Goal: Transaction & Acquisition: Purchase product/service

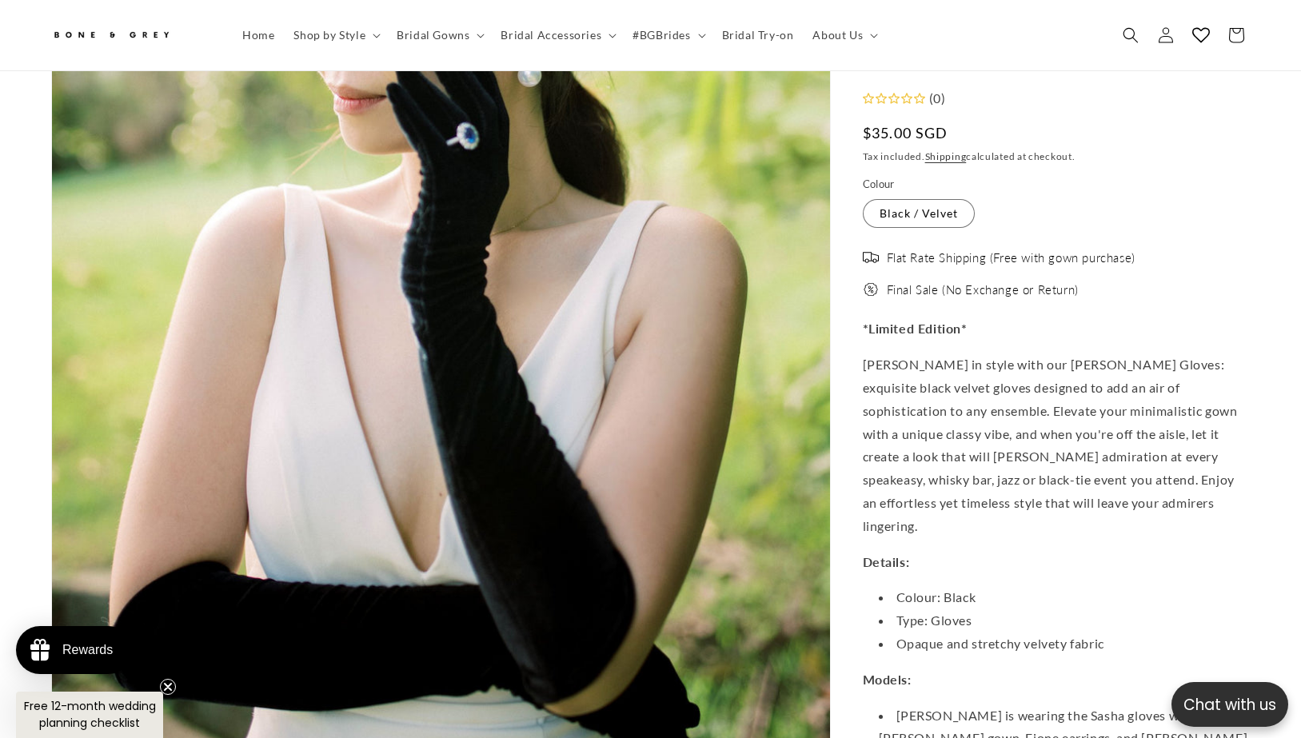
scroll to position [0, 440]
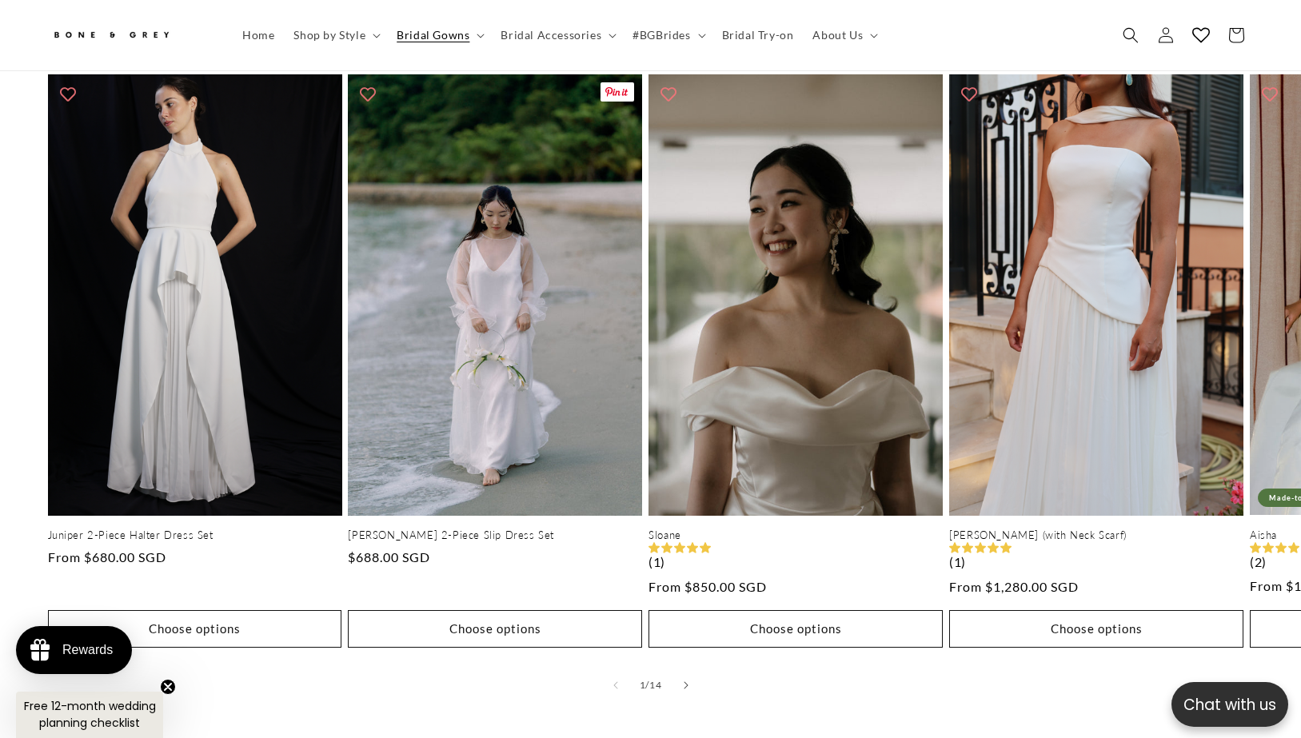
scroll to position [0, 440]
click at [687, 681] on icon "Slide right" at bounding box center [686, 685] width 5 height 8
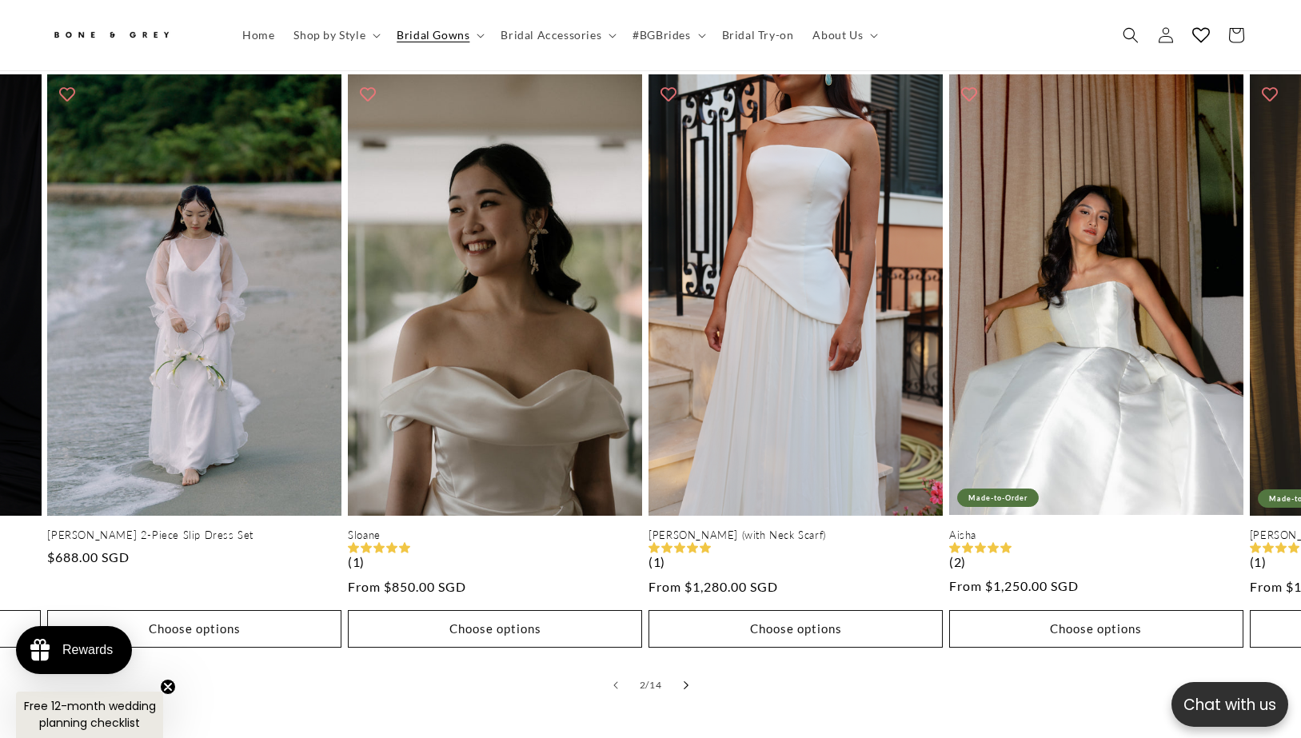
scroll to position [0, 880]
click at [687, 681] on icon "Slide right" at bounding box center [686, 685] width 5 height 8
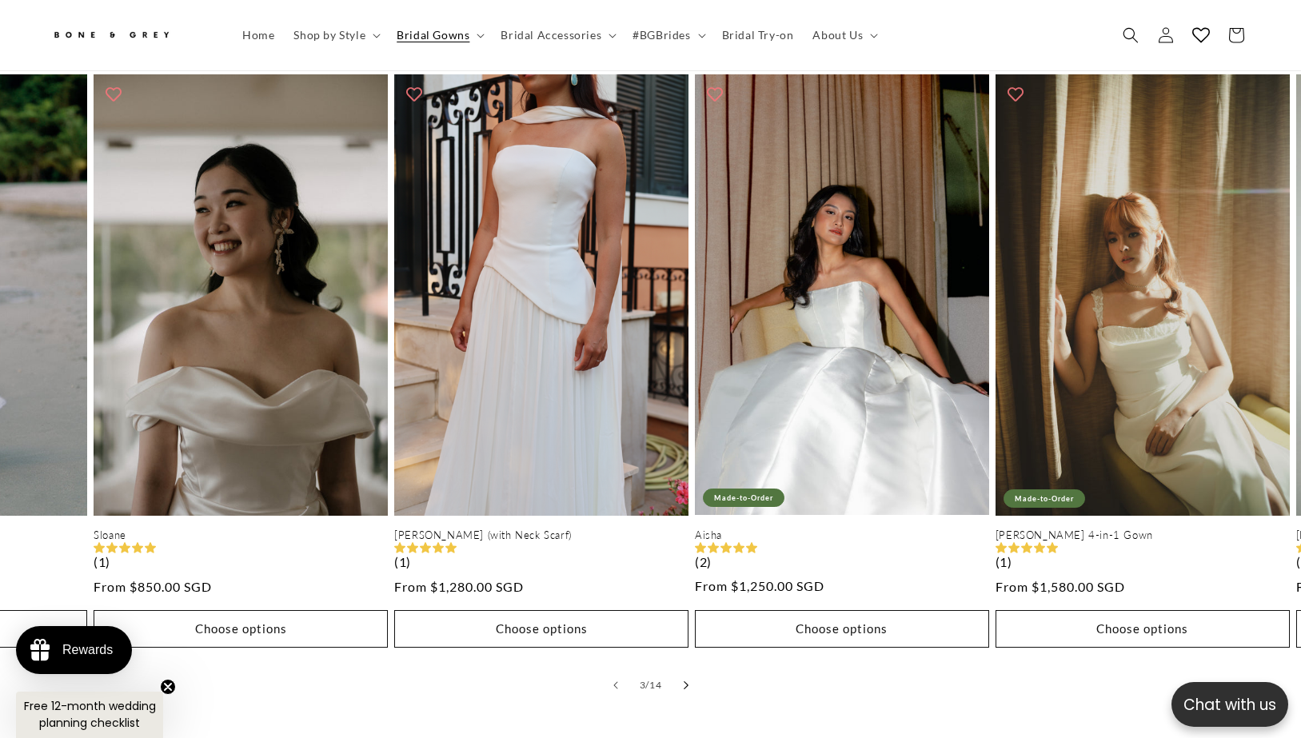
scroll to position [0, 601]
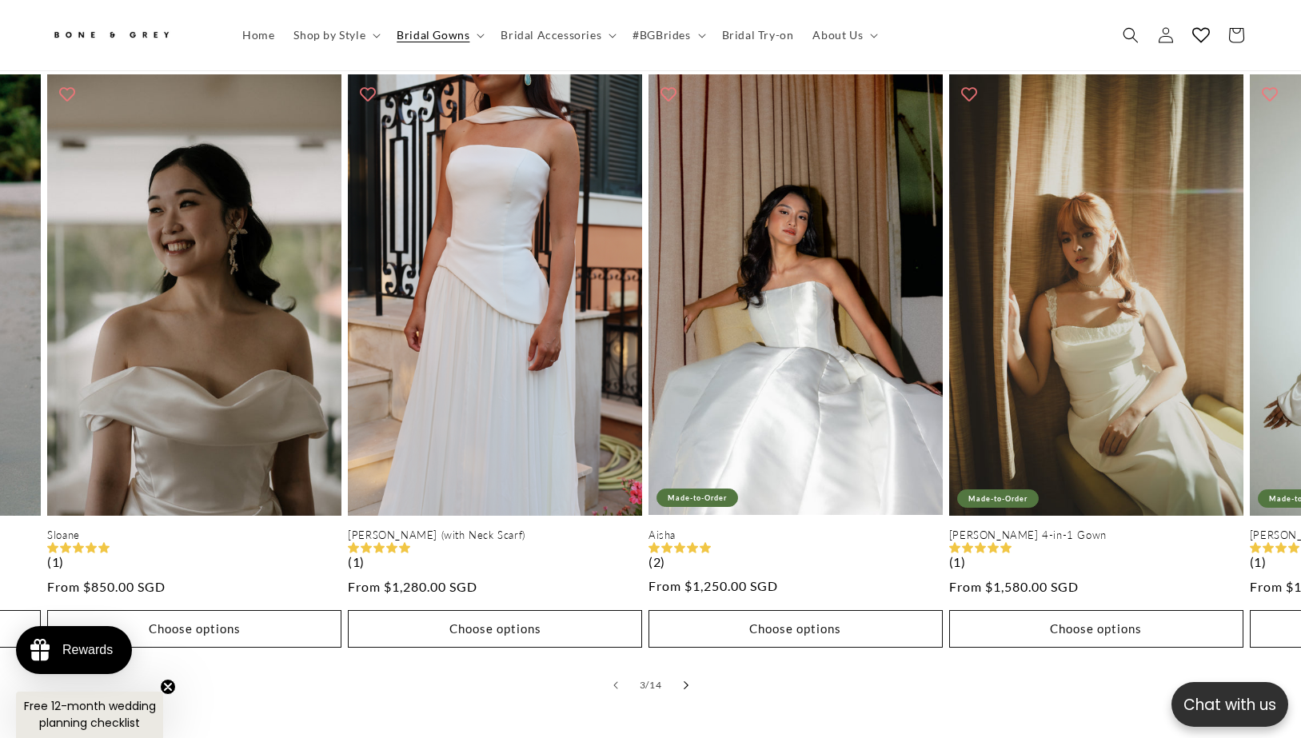
click at [687, 681] on icon "Slide right" at bounding box center [686, 685] width 5 height 8
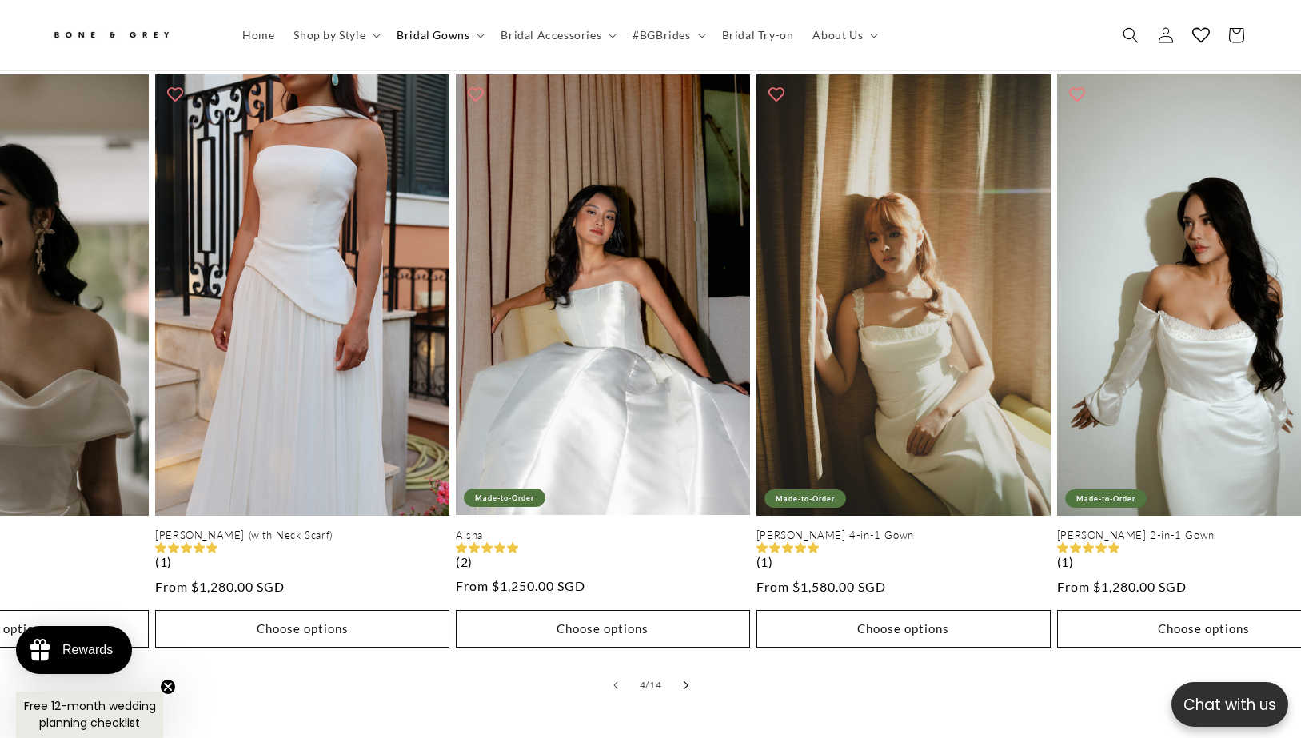
scroll to position [0, 901]
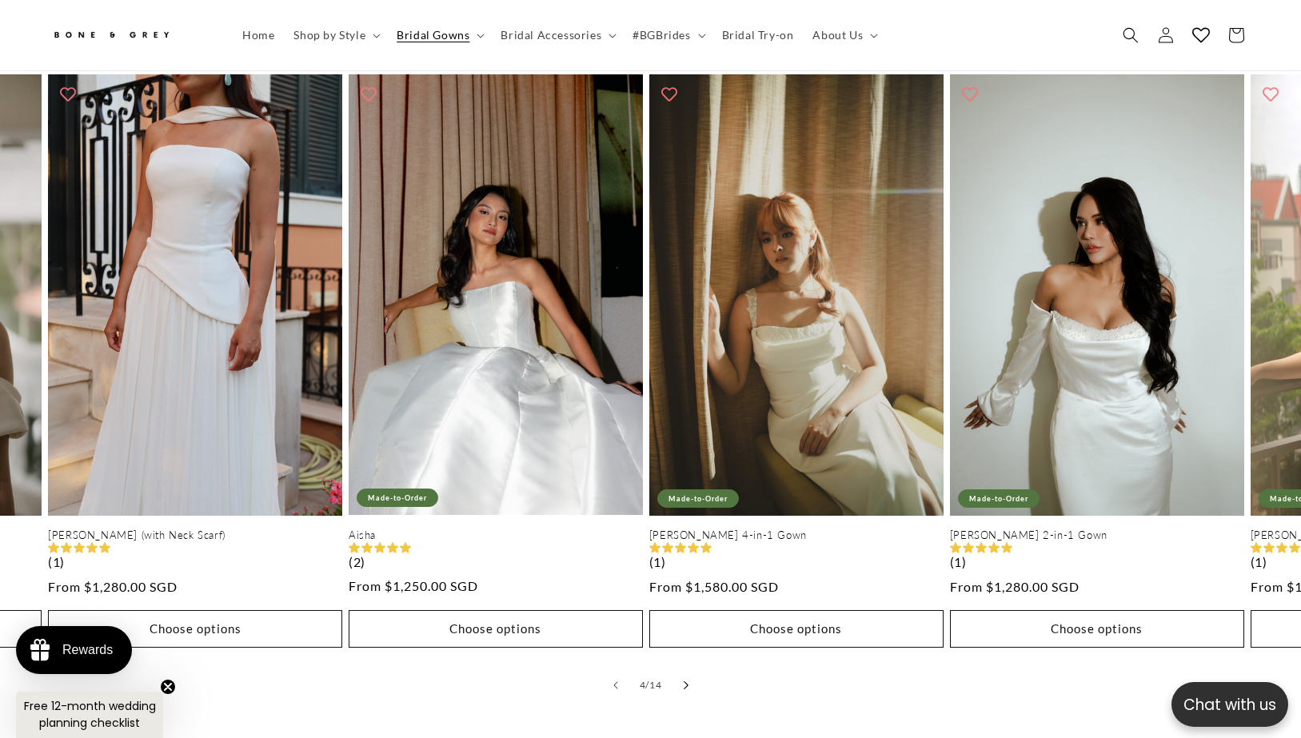
click at [687, 681] on icon "Slide right" at bounding box center [686, 685] width 5 height 8
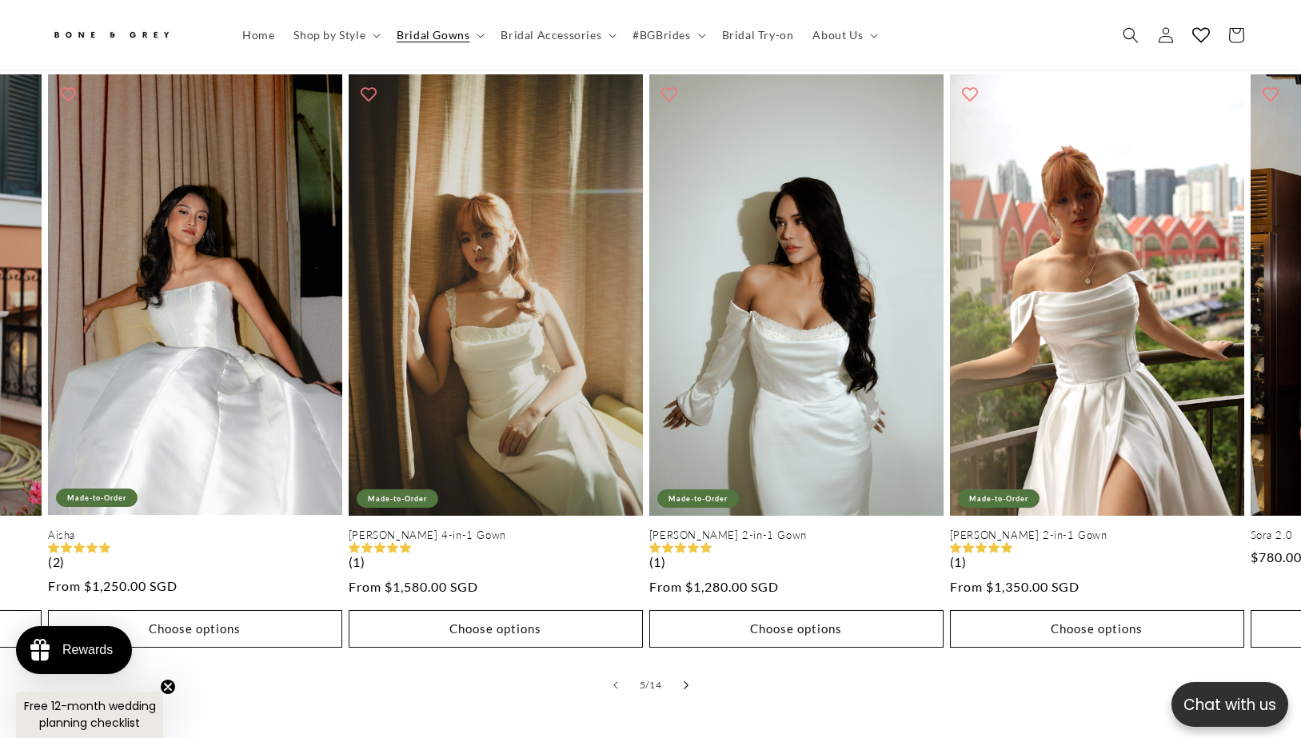
scroll to position [0, 440]
click at [687, 681] on icon "Slide right" at bounding box center [686, 685] width 5 height 8
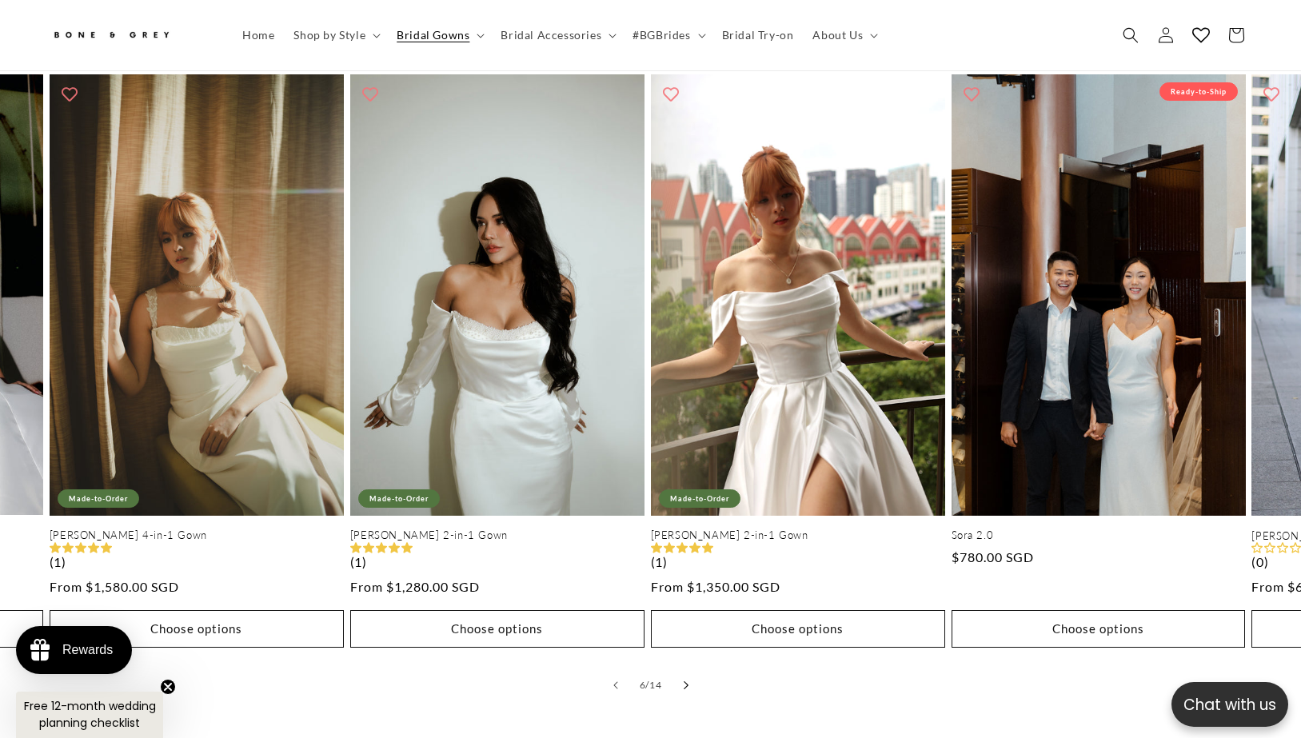
scroll to position [0, 1503]
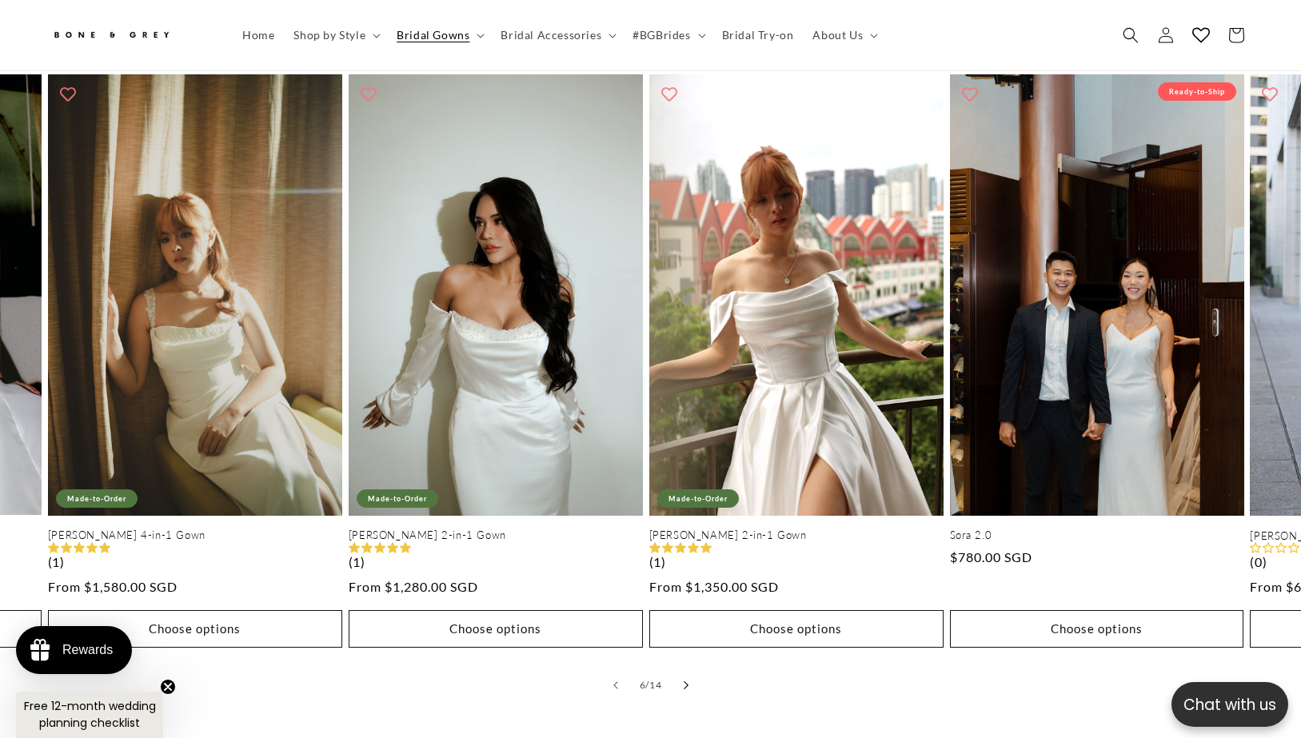
click at [687, 681] on icon "Slide right" at bounding box center [686, 685] width 5 height 8
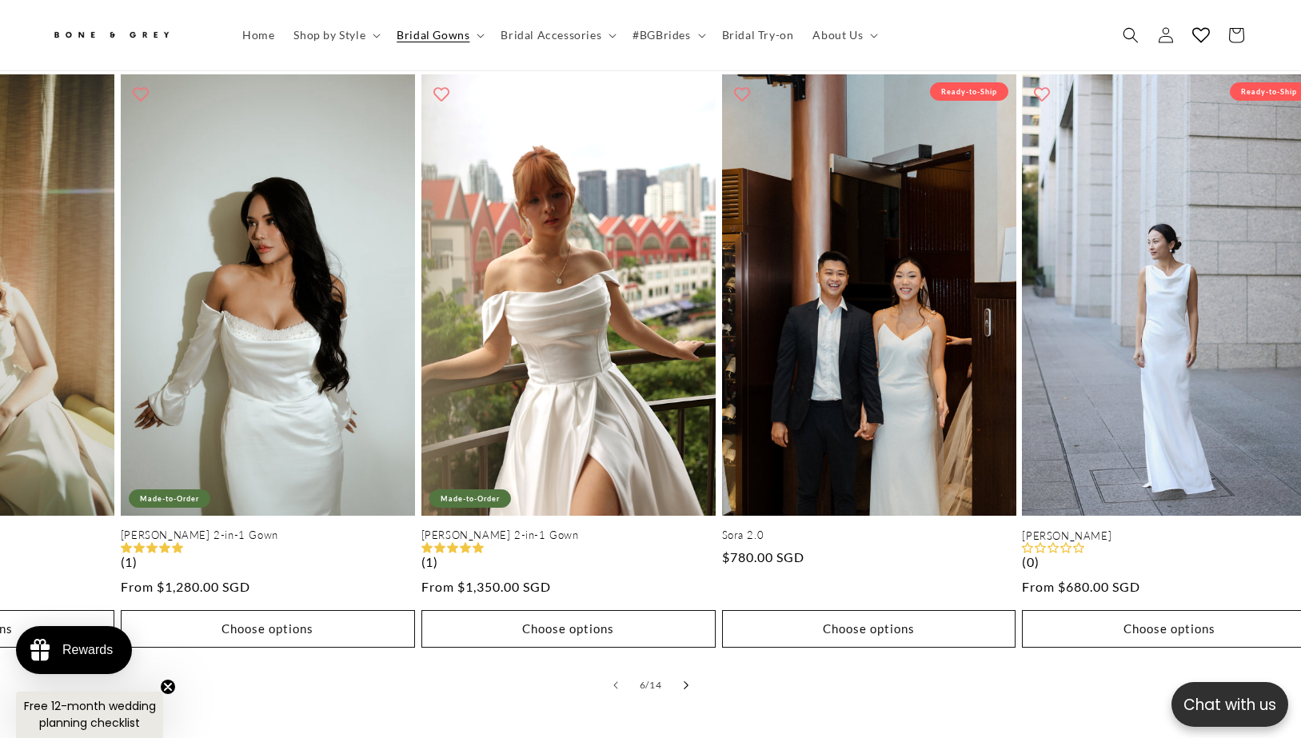
scroll to position [0, 1804]
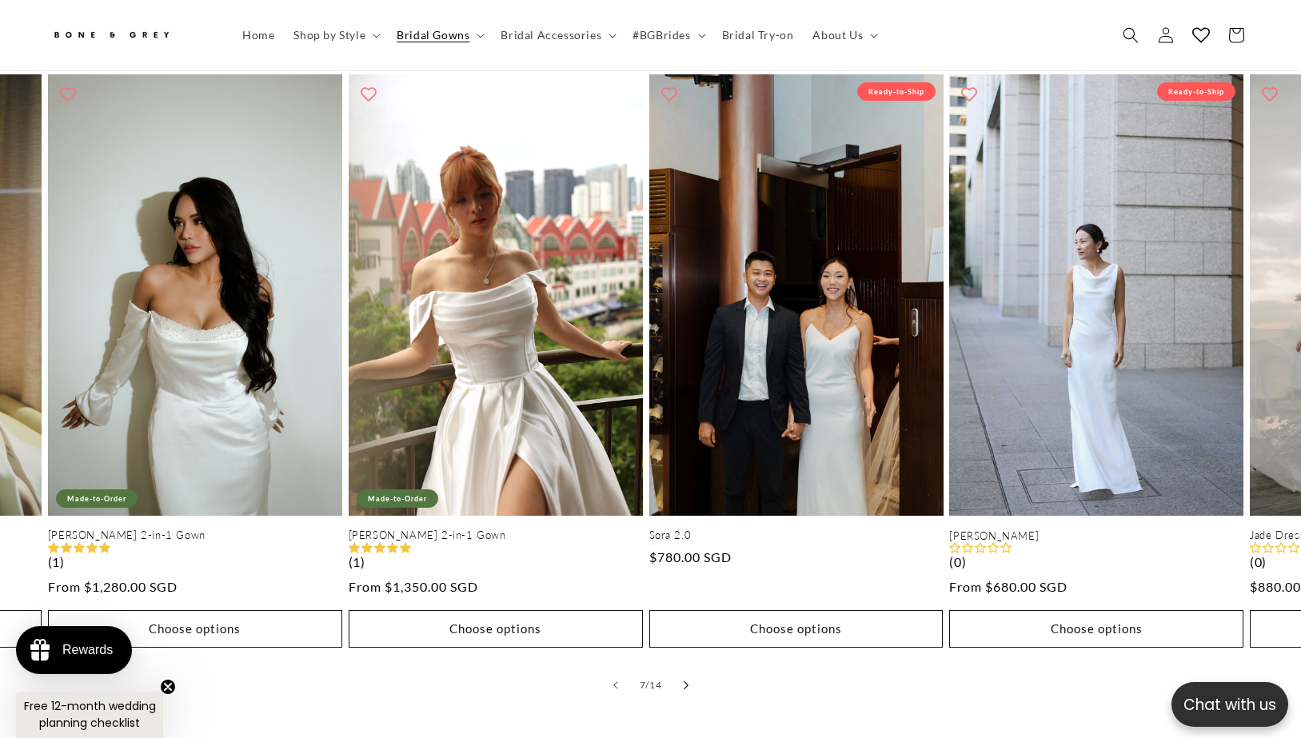
click at [687, 681] on icon "Slide right" at bounding box center [686, 685] width 5 height 8
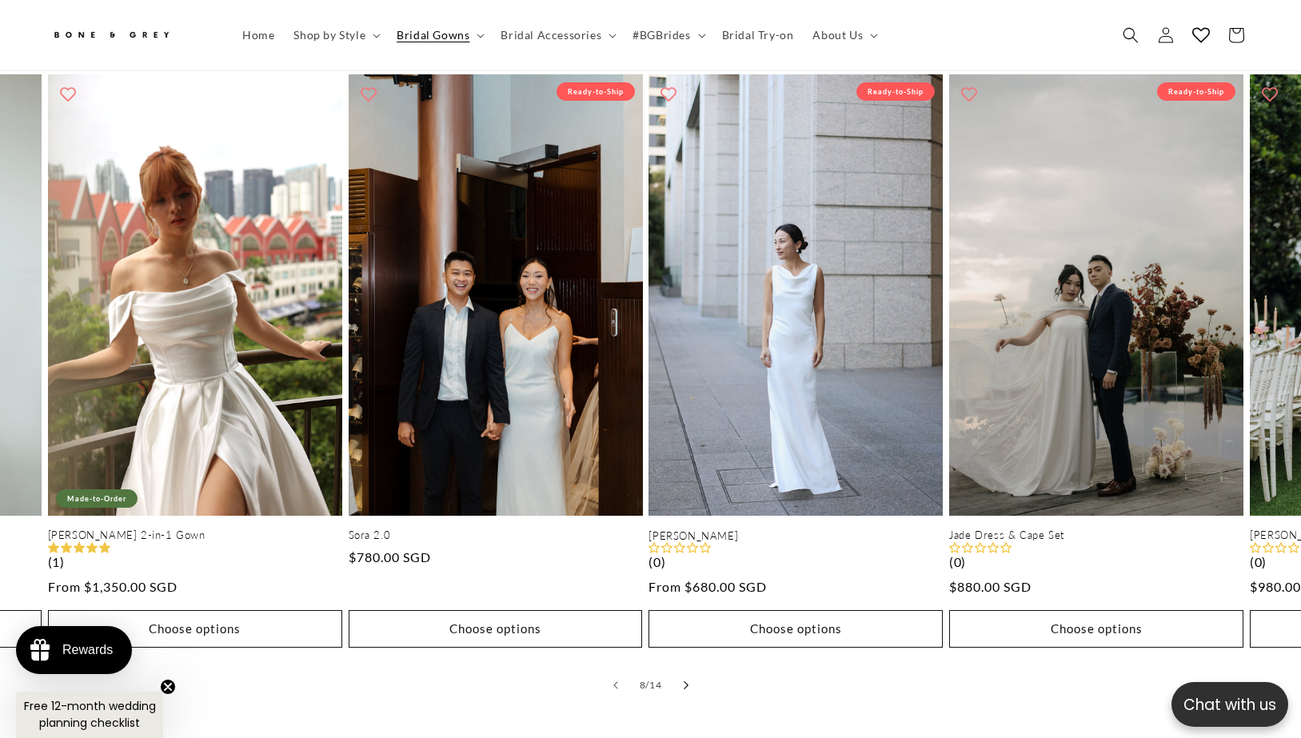
scroll to position [0, 880]
click at [687, 681] on icon "Slide right" at bounding box center [686, 685] width 5 height 8
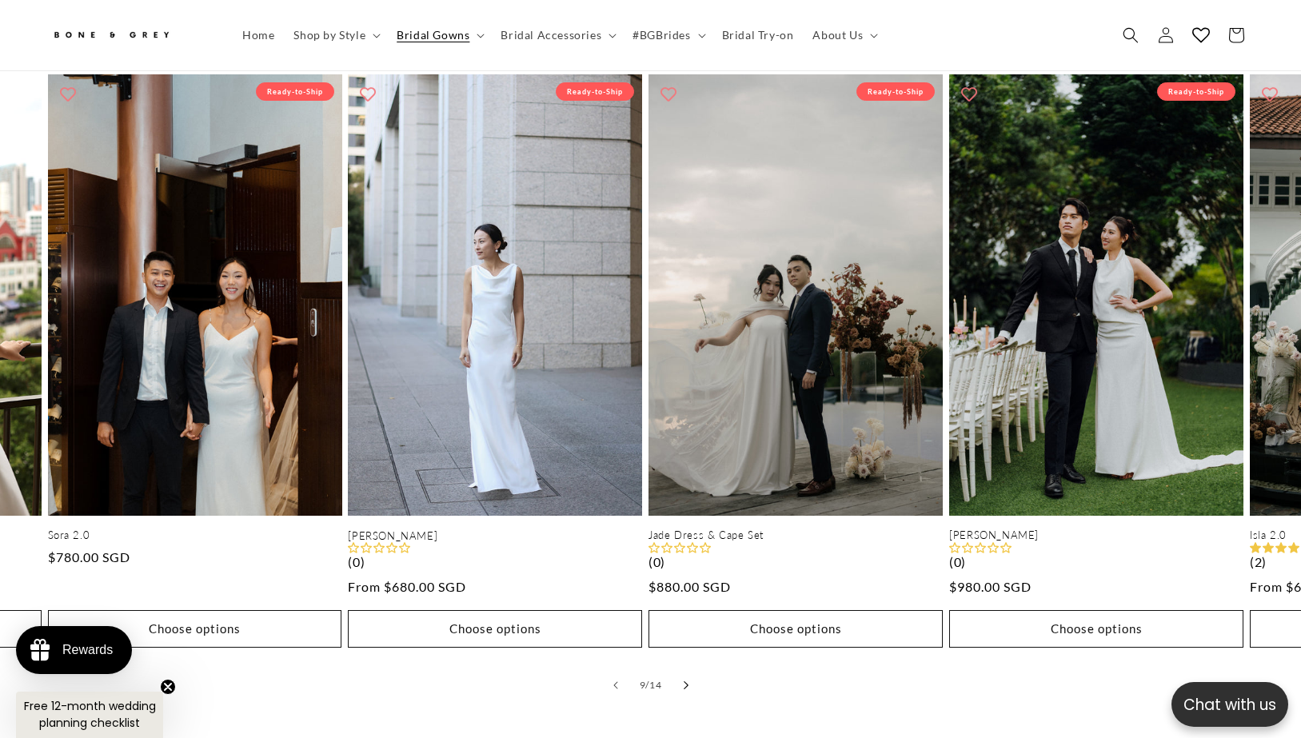
scroll to position [0, 0]
click at [687, 681] on icon "Slide right" at bounding box center [686, 685] width 5 height 8
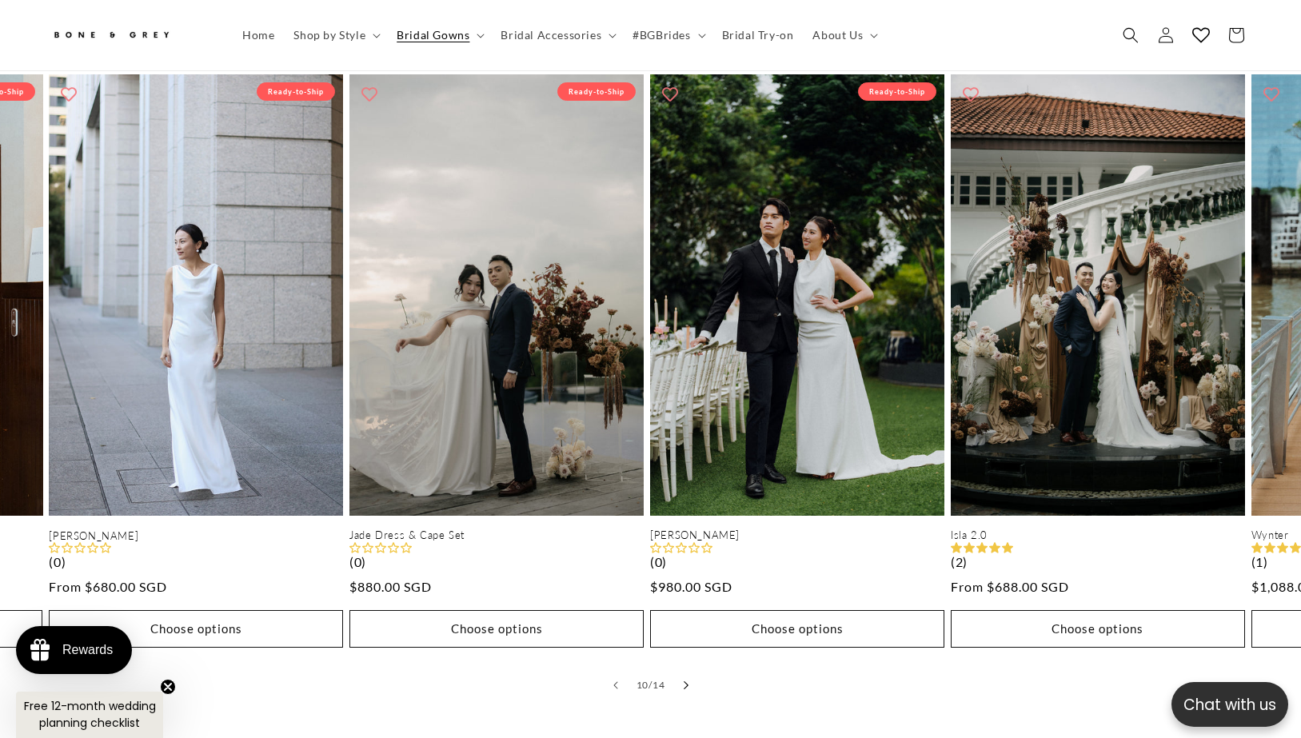
scroll to position [0, 2706]
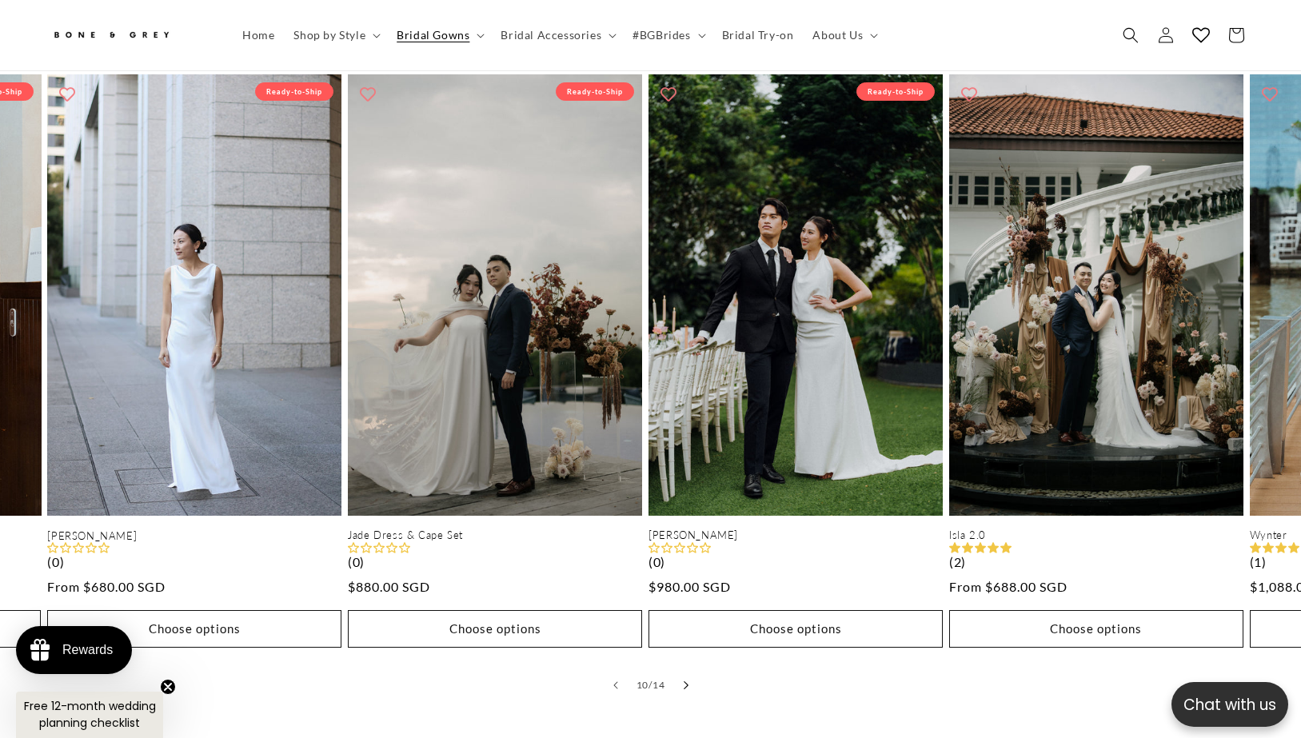
click at [687, 681] on icon "Slide right" at bounding box center [686, 685] width 5 height 8
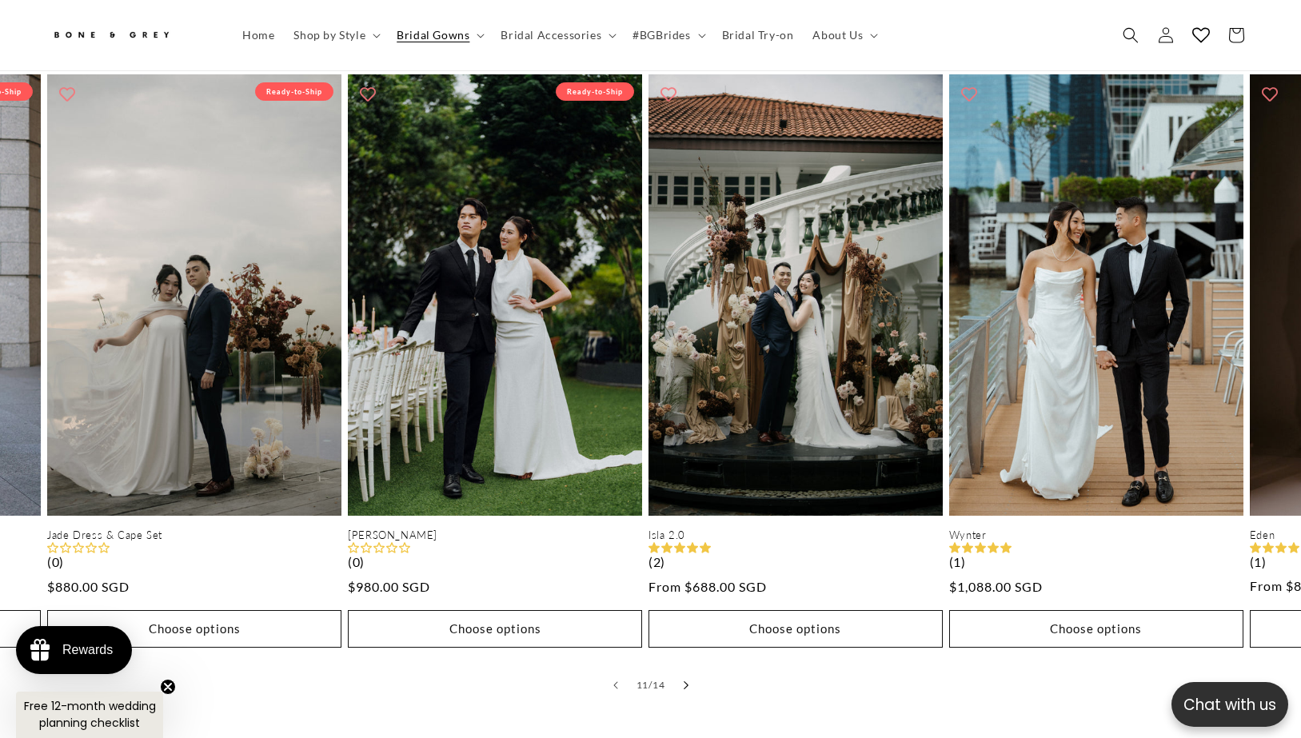
scroll to position [0, 440]
click at [687, 681] on icon "Slide right" at bounding box center [686, 685] width 5 height 8
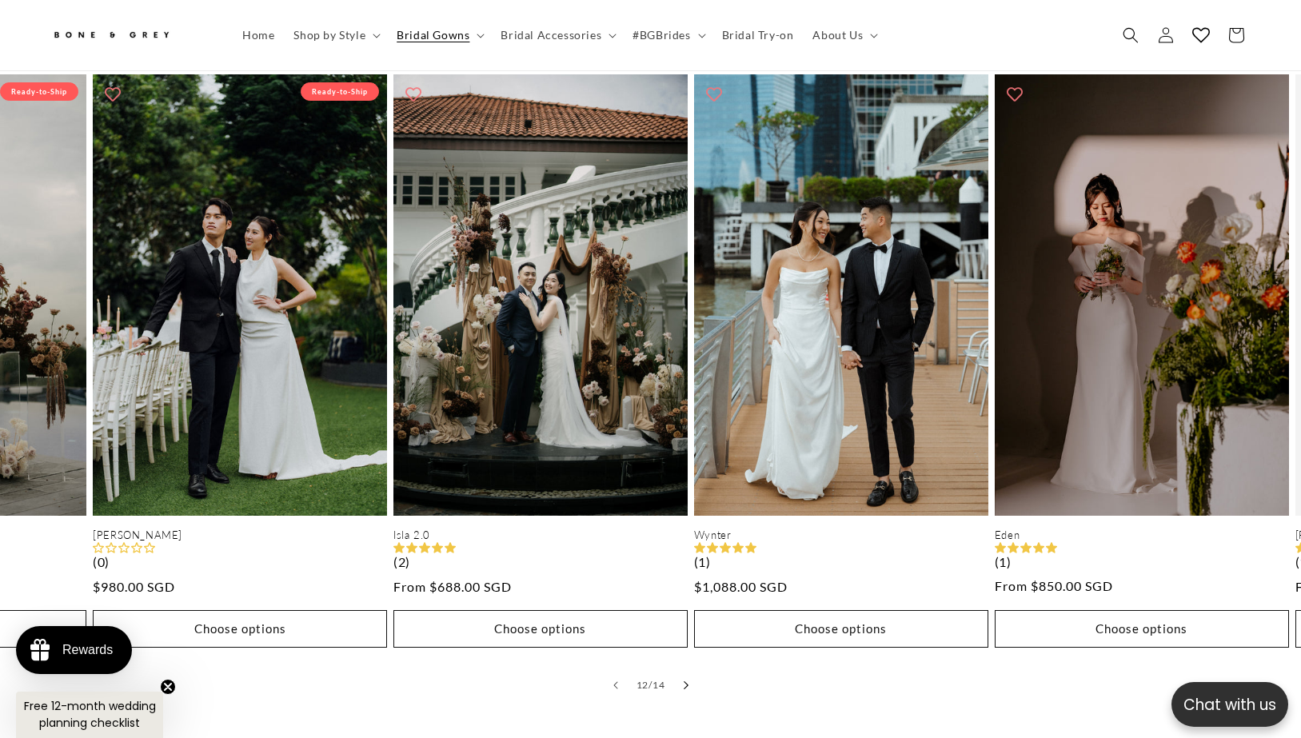
scroll to position [0, 3307]
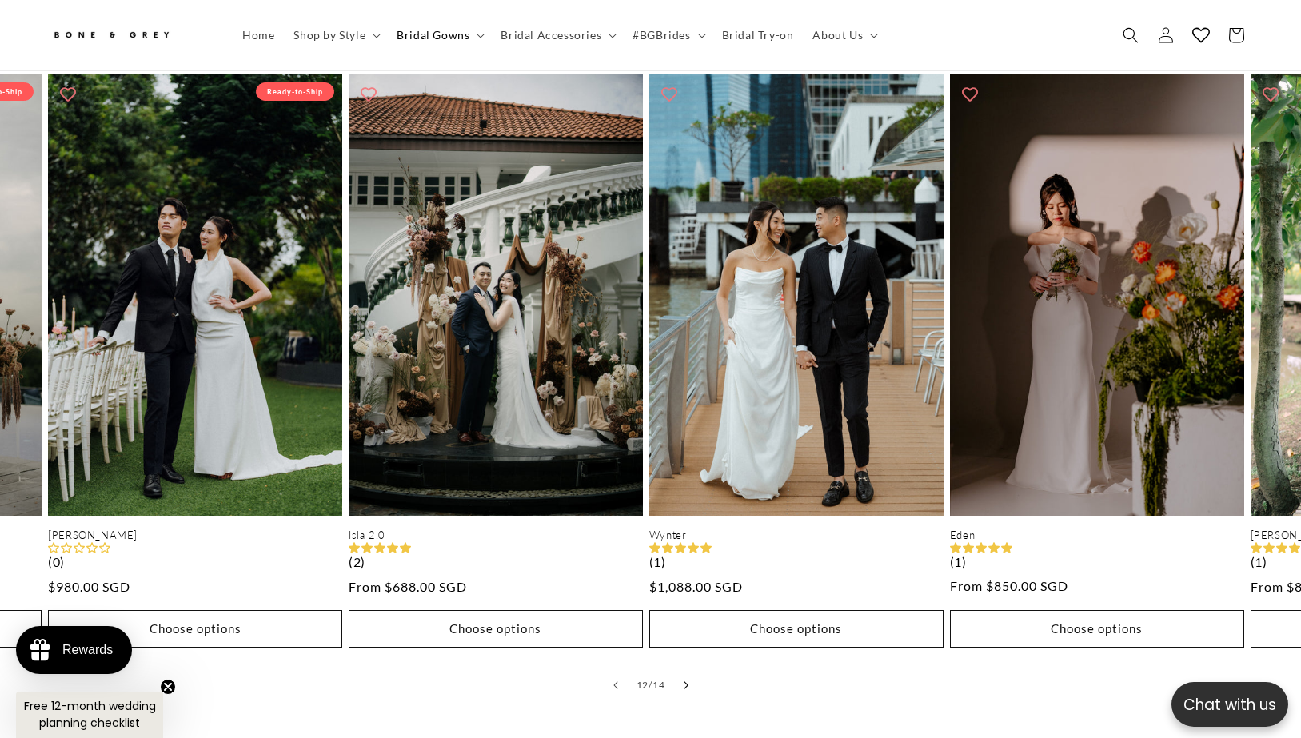
click at [687, 681] on icon "Slide right" at bounding box center [686, 685] width 5 height 8
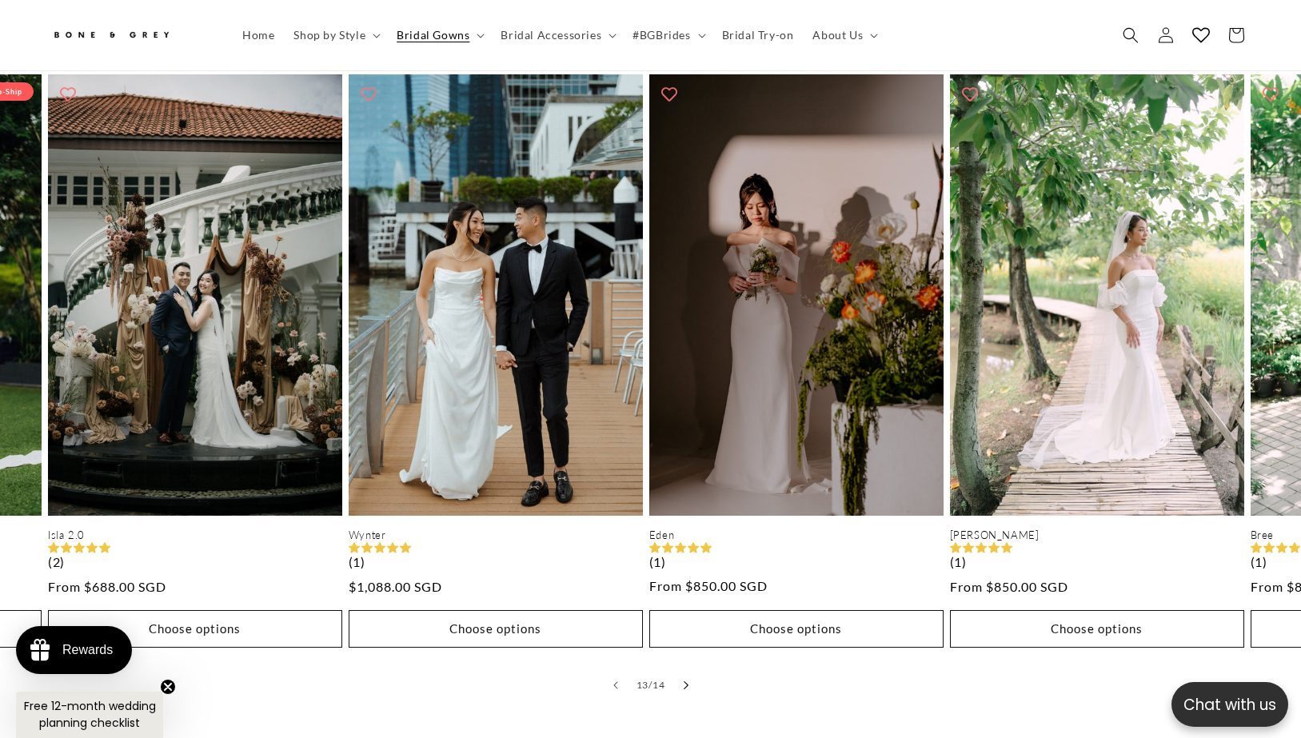
scroll to position [0, 880]
click at [688, 681] on icon "Slide right" at bounding box center [686, 685] width 5 height 8
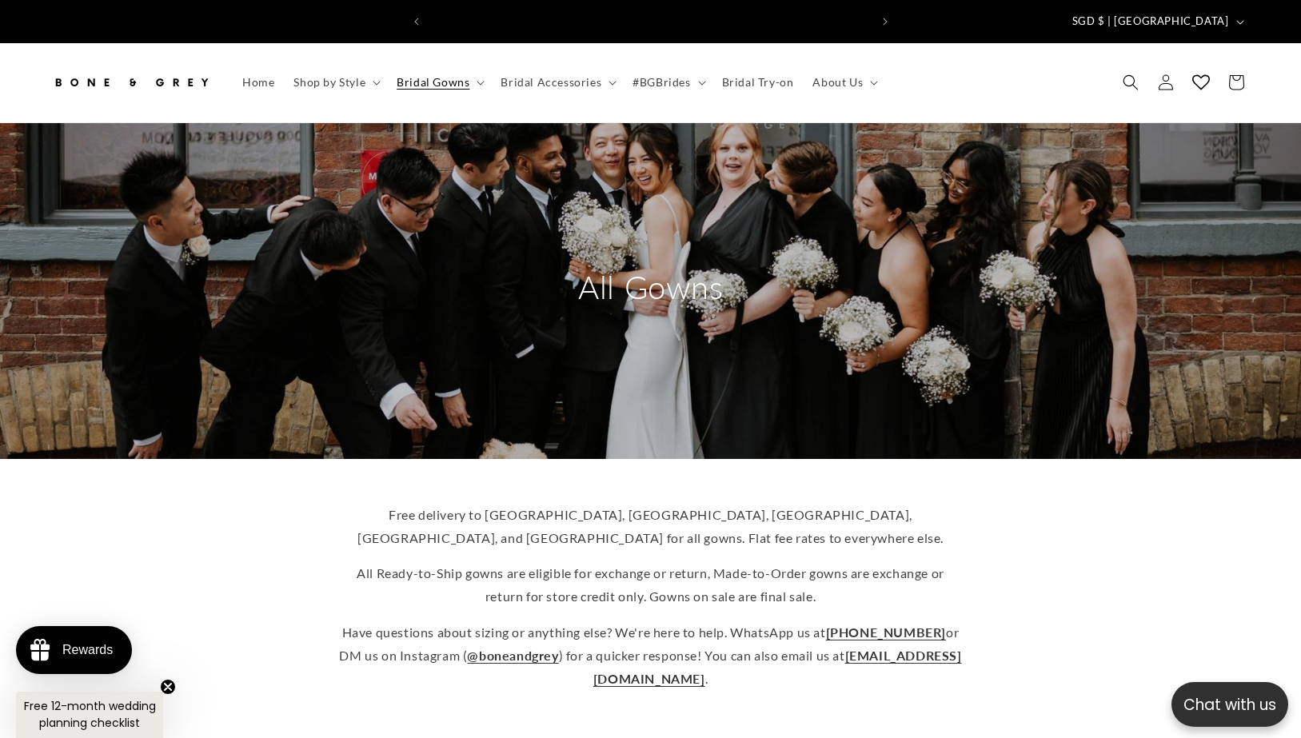
scroll to position [0, 0]
click at [555, 75] on span "Bridal Accessories" at bounding box center [551, 82] width 101 height 14
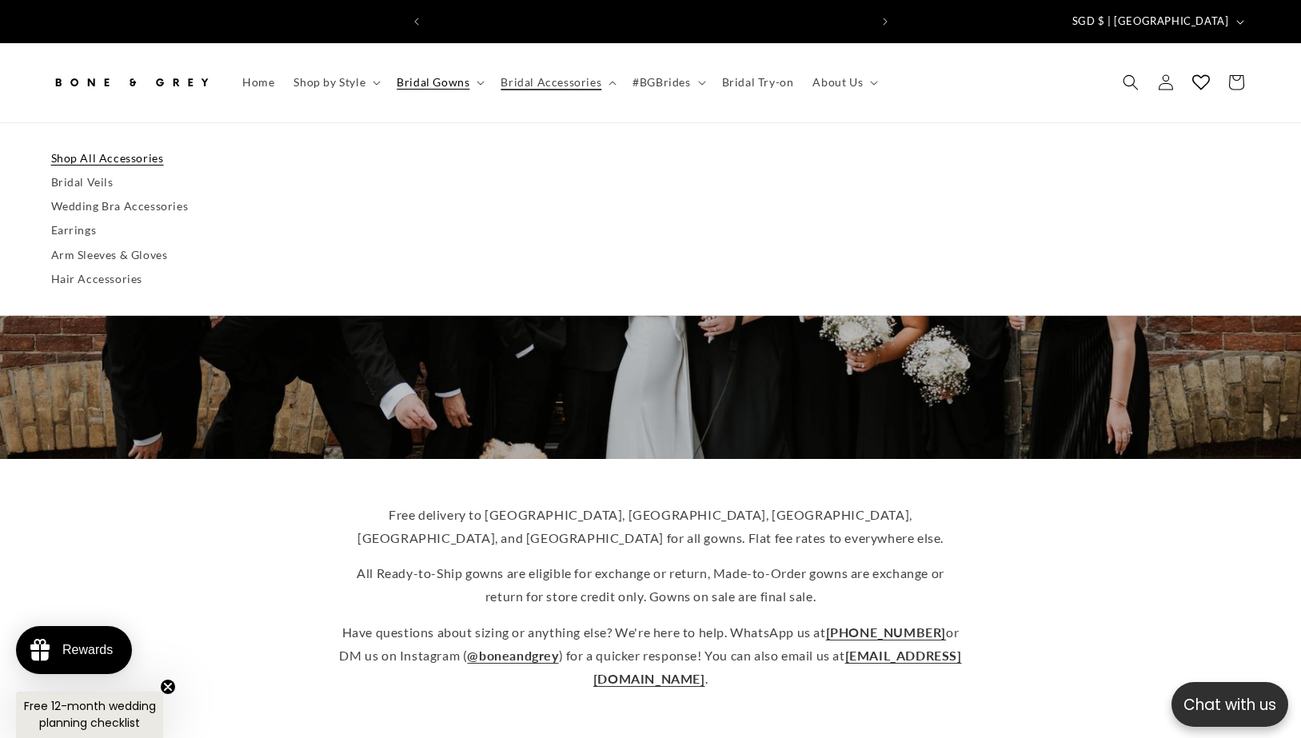
click at [98, 150] on link "Shop All Accessories" at bounding box center [651, 158] width 1200 height 24
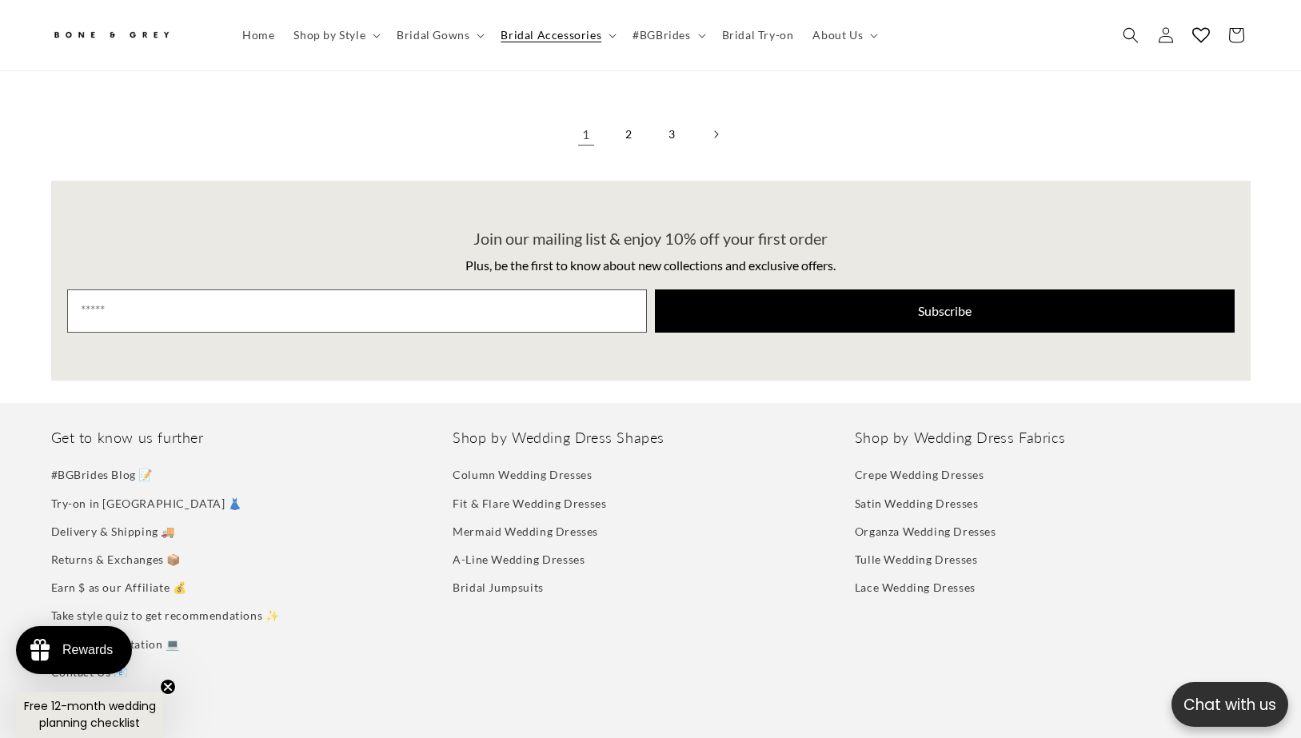
scroll to position [3454, 0]
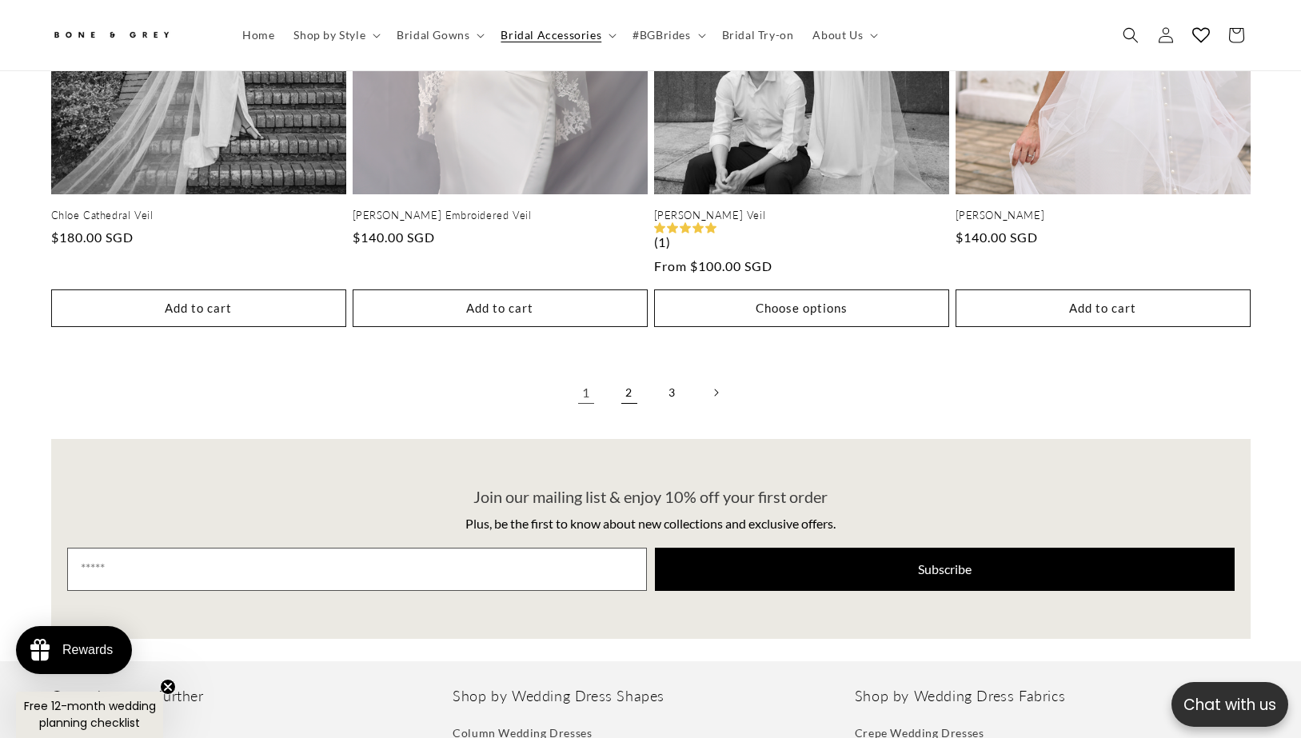
click at [624, 375] on link "2" at bounding box center [629, 392] width 35 height 35
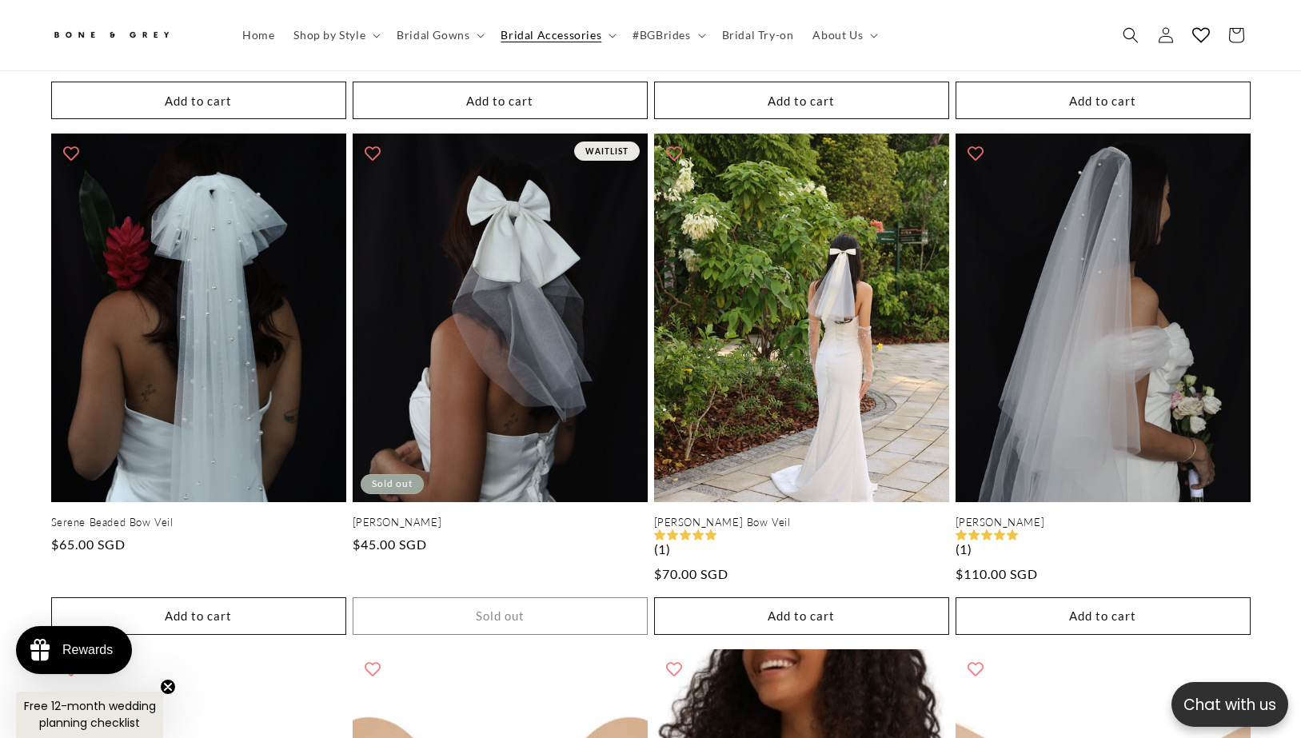
scroll to position [0, 440]
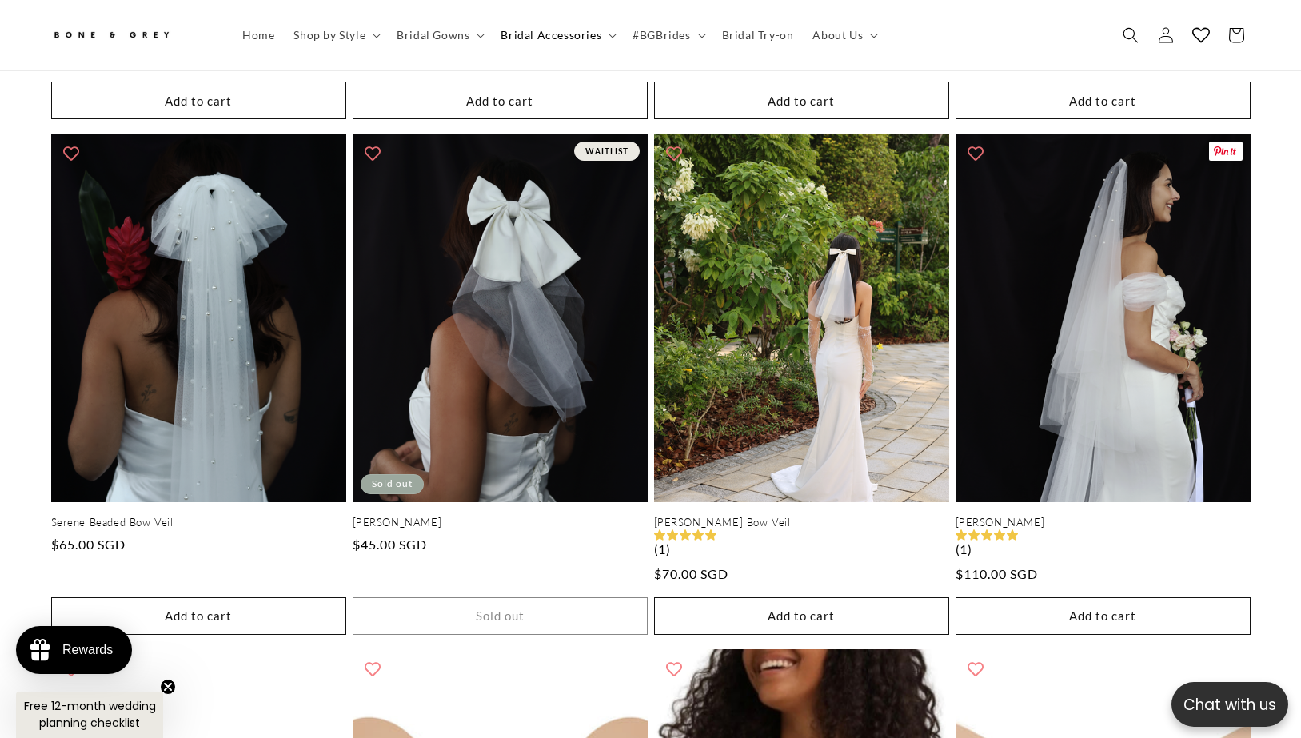
click at [1097, 516] on link "Camille Pearl Veil" at bounding box center [1103, 523] width 295 height 14
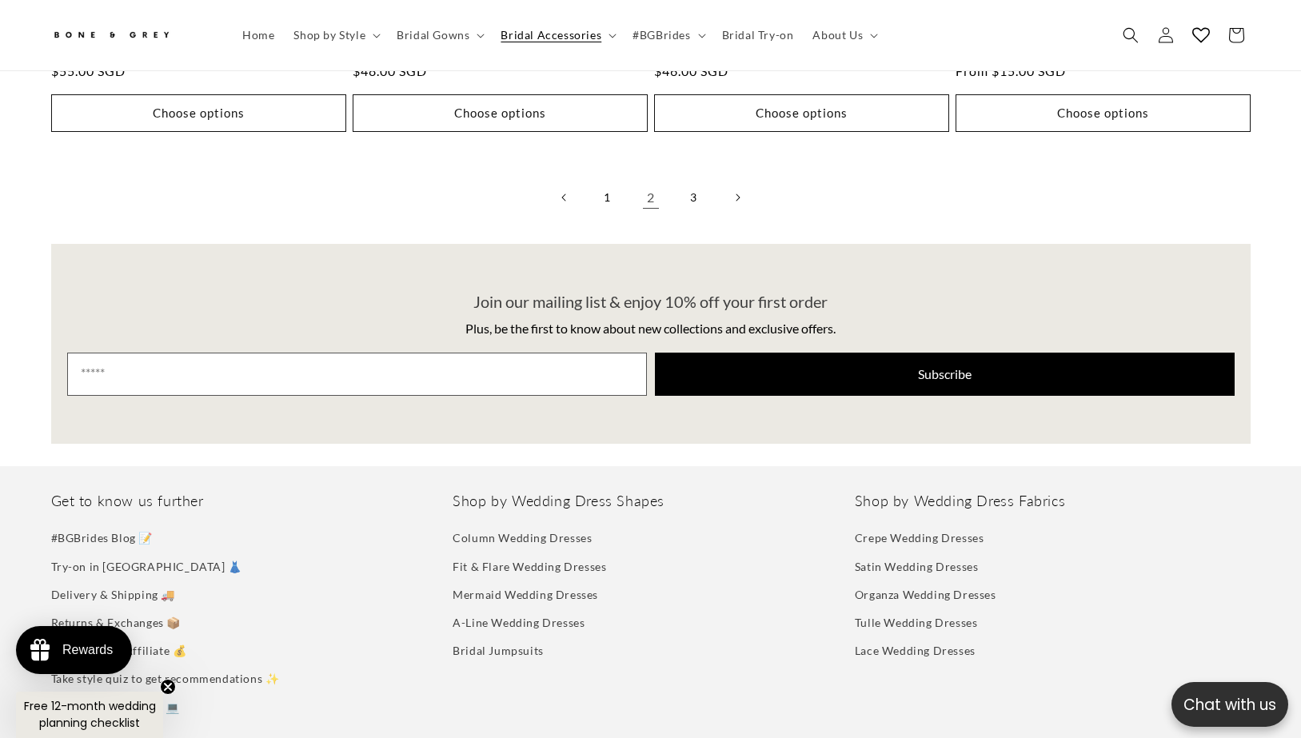
scroll to position [3707, 0]
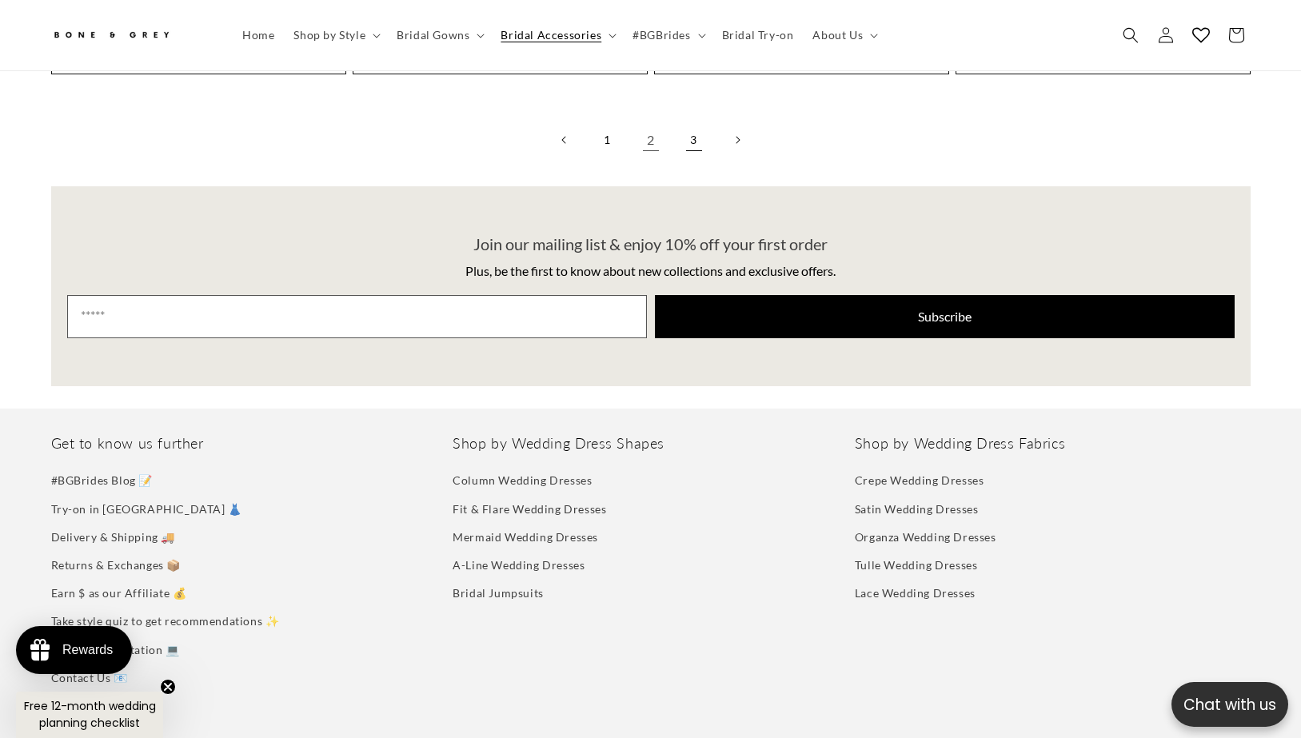
click at [693, 122] on link "3" at bounding box center [694, 139] width 35 height 35
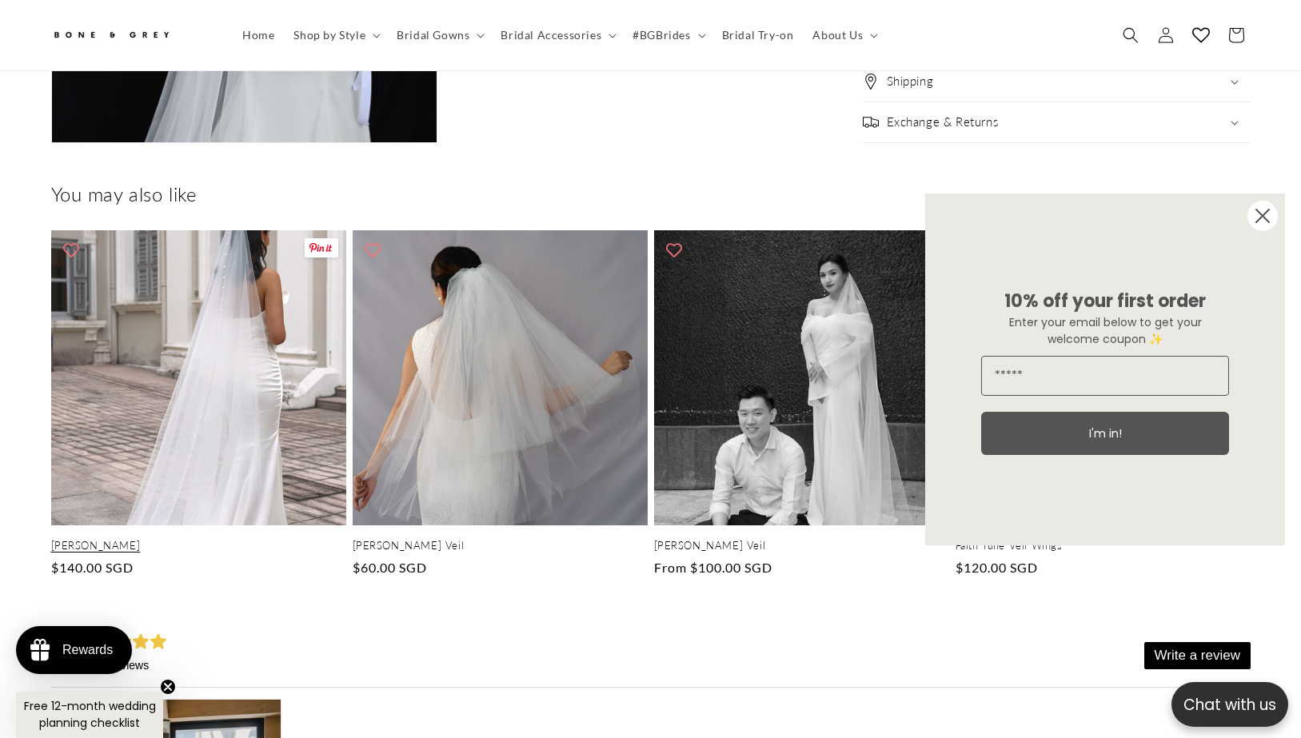
click at [228, 539] on link "[PERSON_NAME]" at bounding box center [198, 546] width 295 height 14
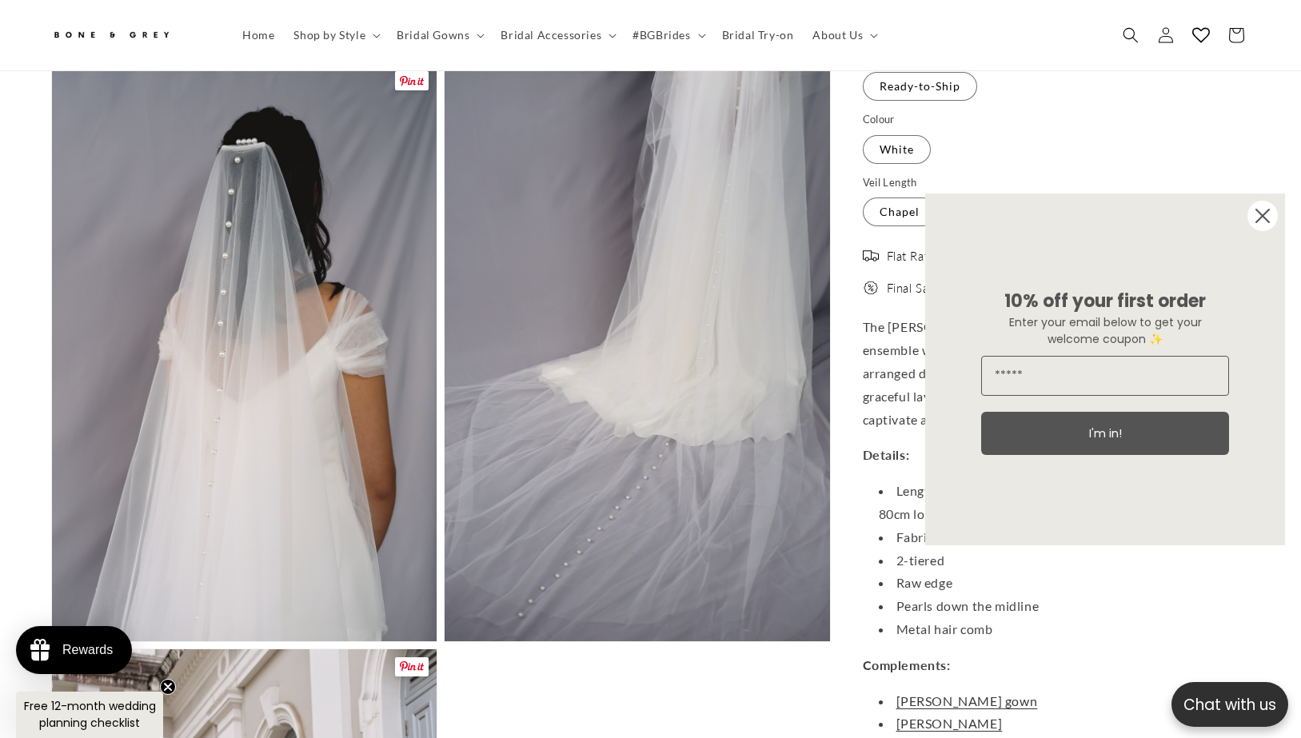
scroll to position [1816, 0]
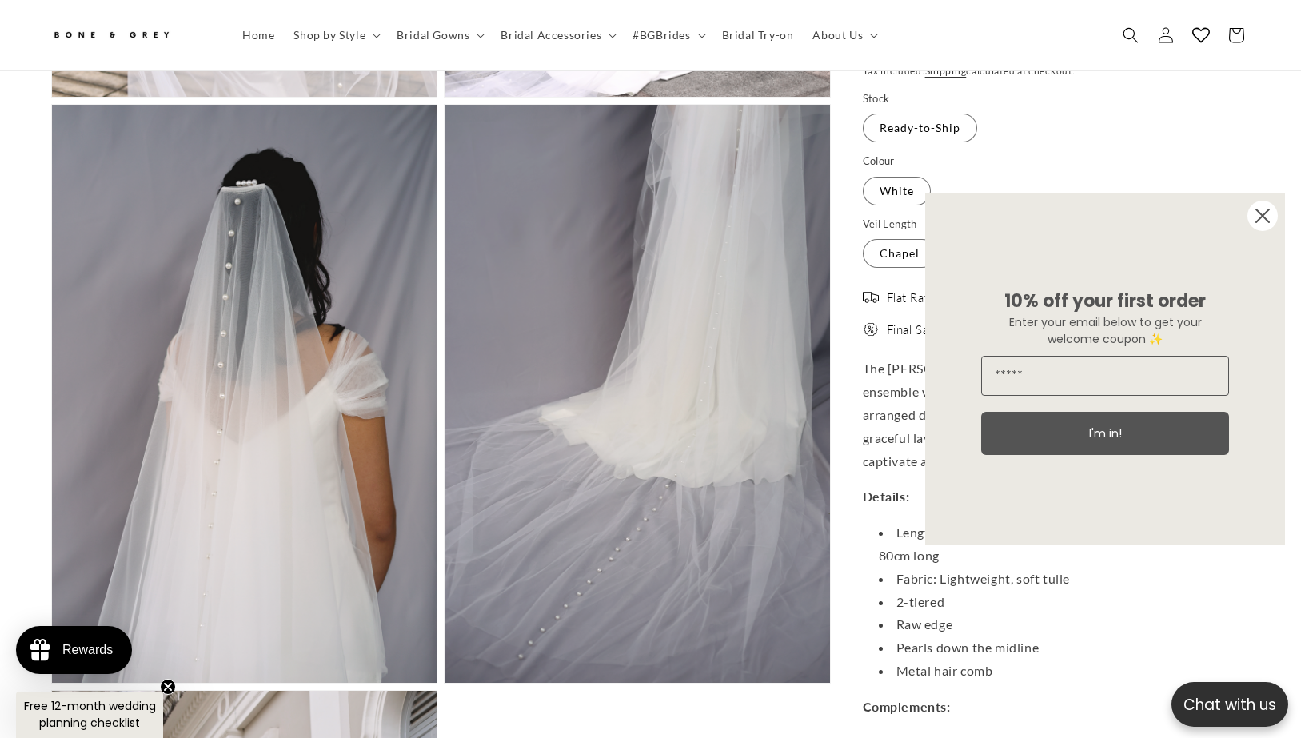
click at [1263, 210] on circle "Close dialog" at bounding box center [1263, 216] width 30 height 30
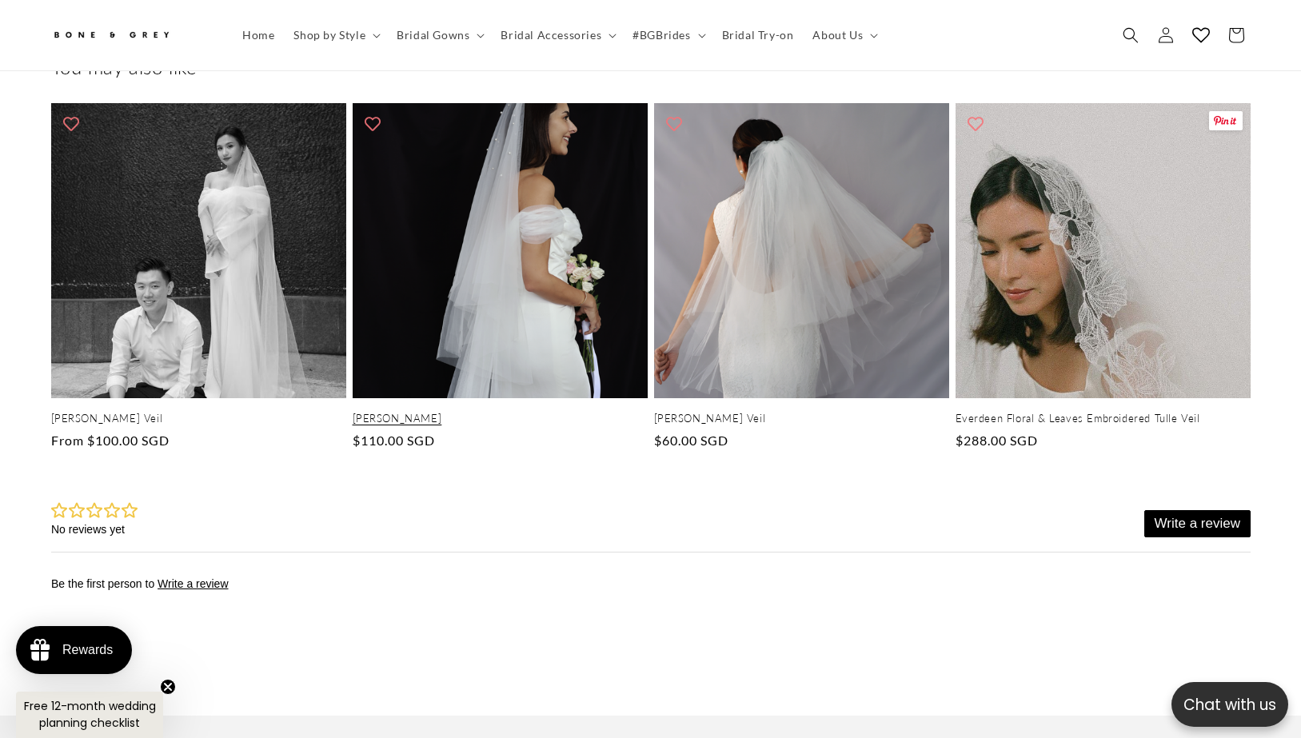
scroll to position [0, 440]
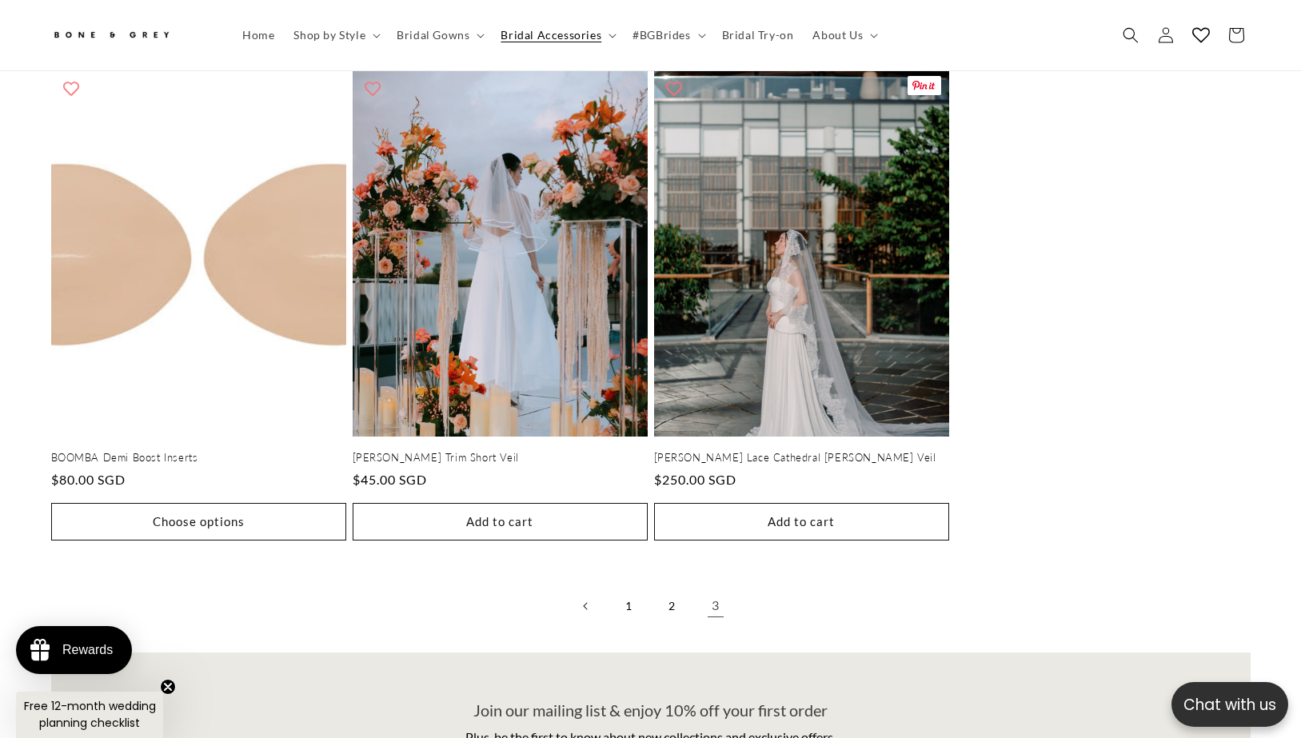
scroll to position [0, 440]
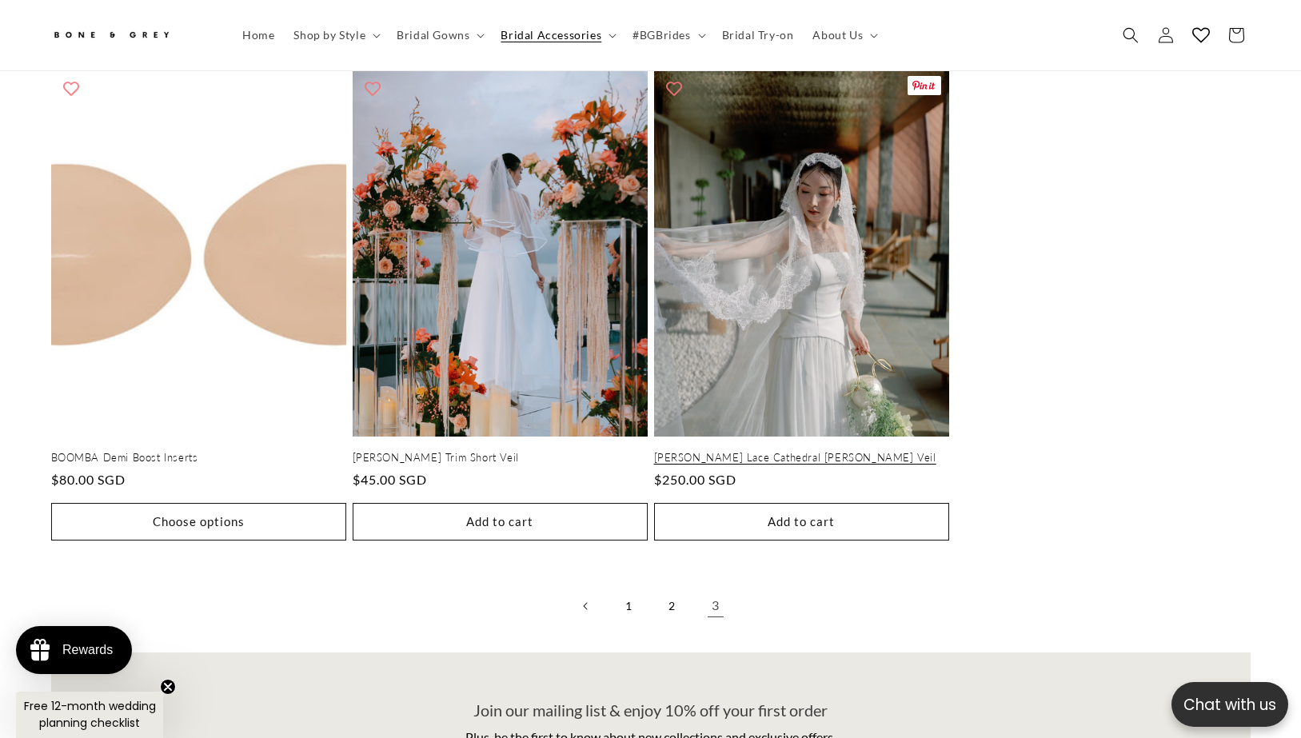
click at [757, 451] on link "[PERSON_NAME] Lace Cathedral [PERSON_NAME] Veil" at bounding box center [801, 458] width 295 height 14
